Goal: Book appointment/travel/reservation

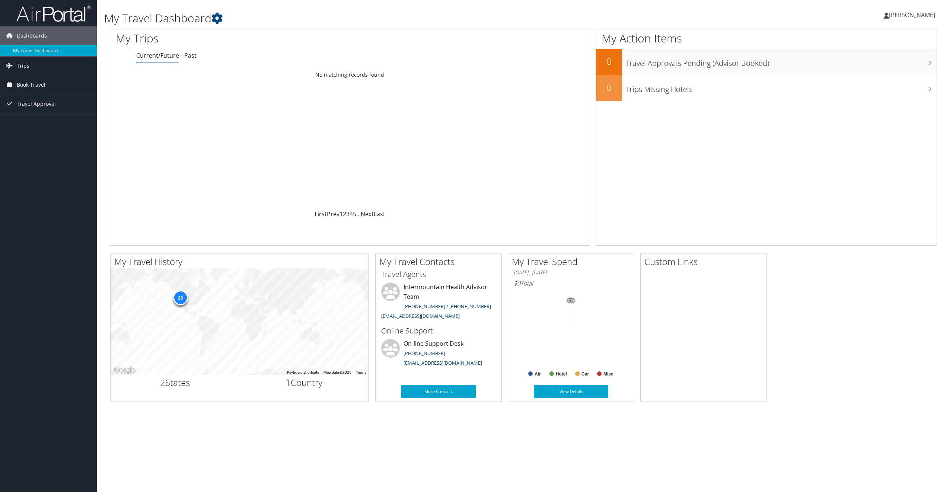
click at [29, 86] on span "Book Travel" at bounding box center [31, 85] width 29 height 19
click at [44, 119] on link "Book/Manage Online Trips" at bounding box center [48, 121] width 97 height 11
